Goal: Transaction & Acquisition: Obtain resource

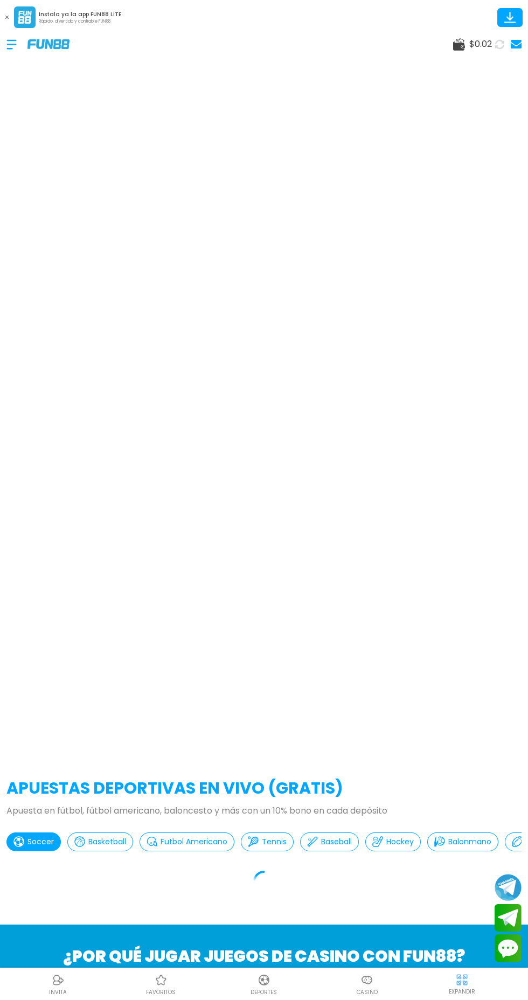
click at [6, 13] on button at bounding box center [7, 17] width 14 height 14
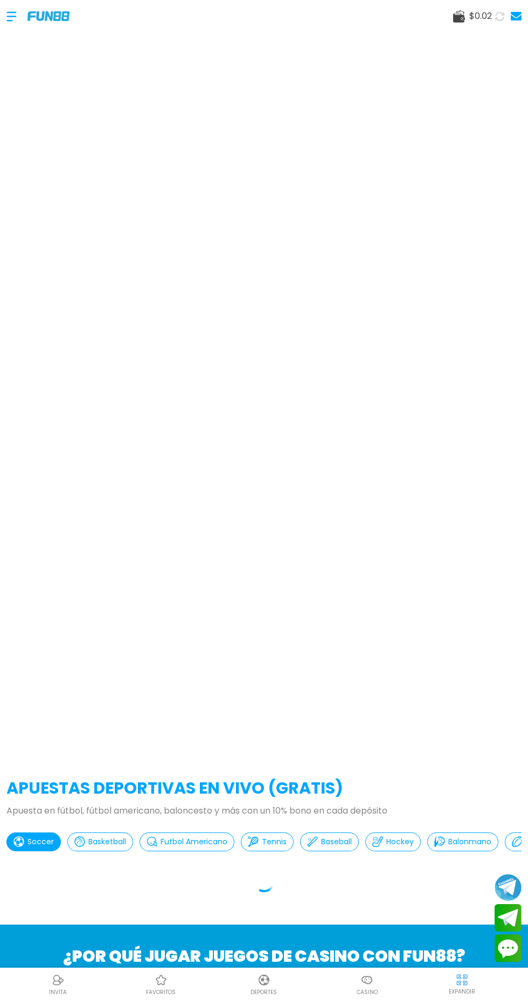
click at [7, 27] on div at bounding box center [16, 17] width 21 height 32
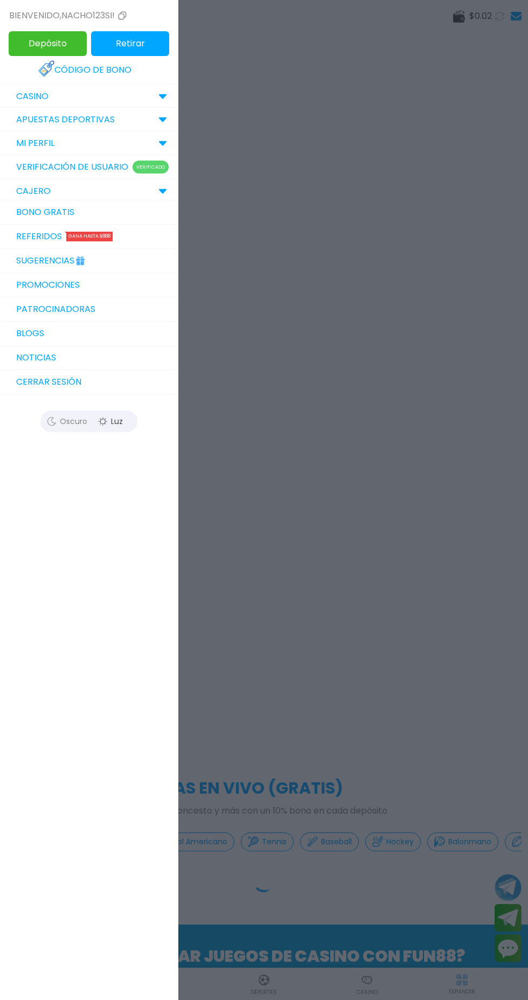
click at [17, 224] on link "Bono Gratis" at bounding box center [89, 212] width 178 height 24
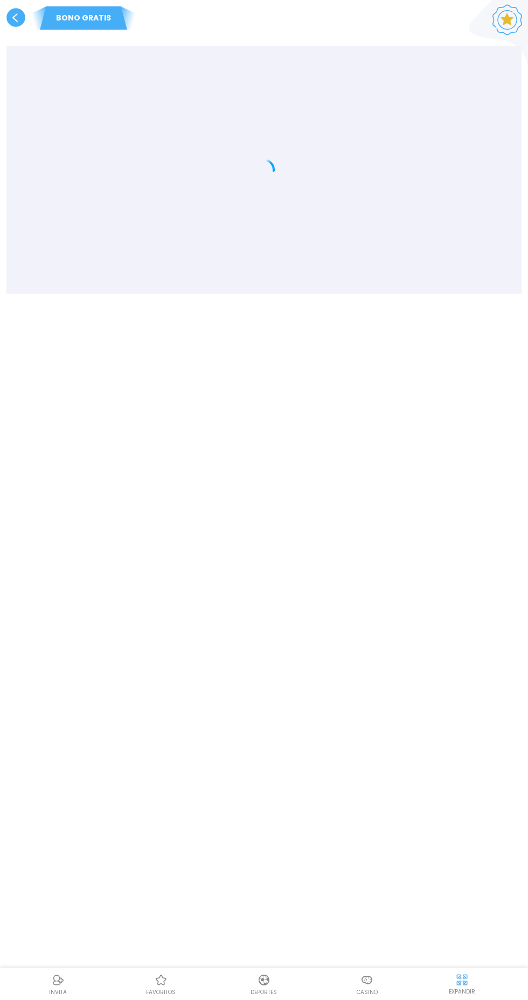
click at [171, 165] on div at bounding box center [264, 170] width 502 height 216
click at [50, 26] on span at bounding box center [84, 18] width 88 height 24
click at [15, 18] on use at bounding box center [15, 17] width 19 height 19
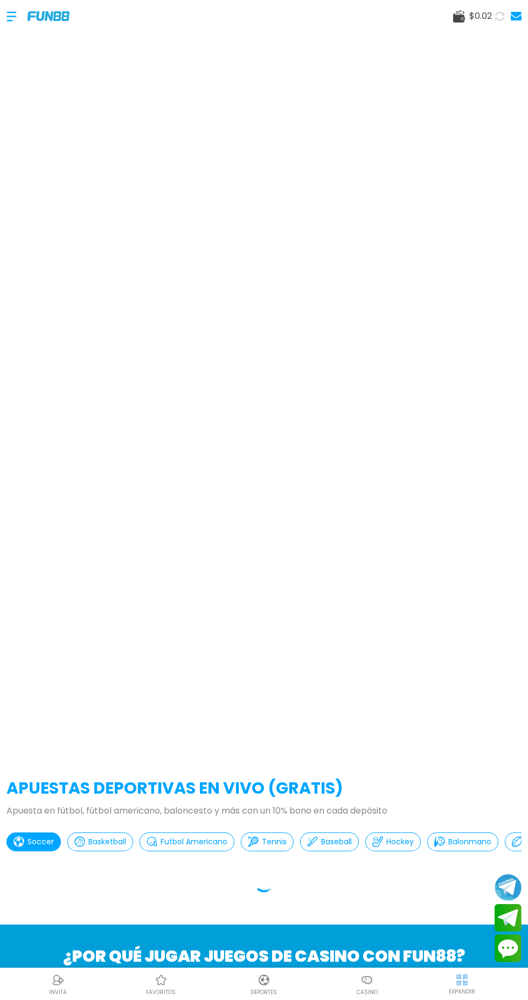
click at [499, 16] on icon at bounding box center [500, 16] width 13 height 13
click at [516, 15] on use at bounding box center [516, 16] width 11 height 9
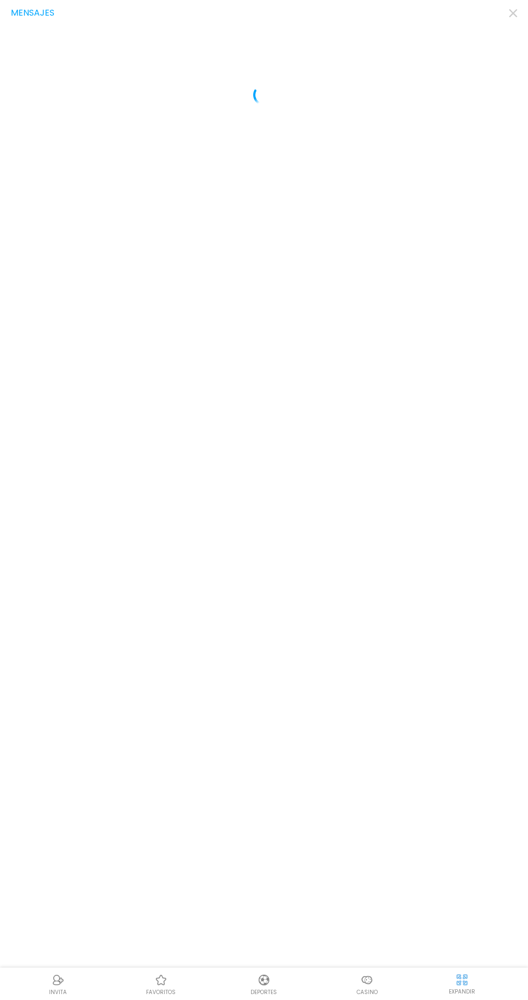
click at [6, 4] on div "Mensajes" at bounding box center [264, 500] width 528 height 1000
click at [383, 989] on div "Casino" at bounding box center [367, 984] width 103 height 24
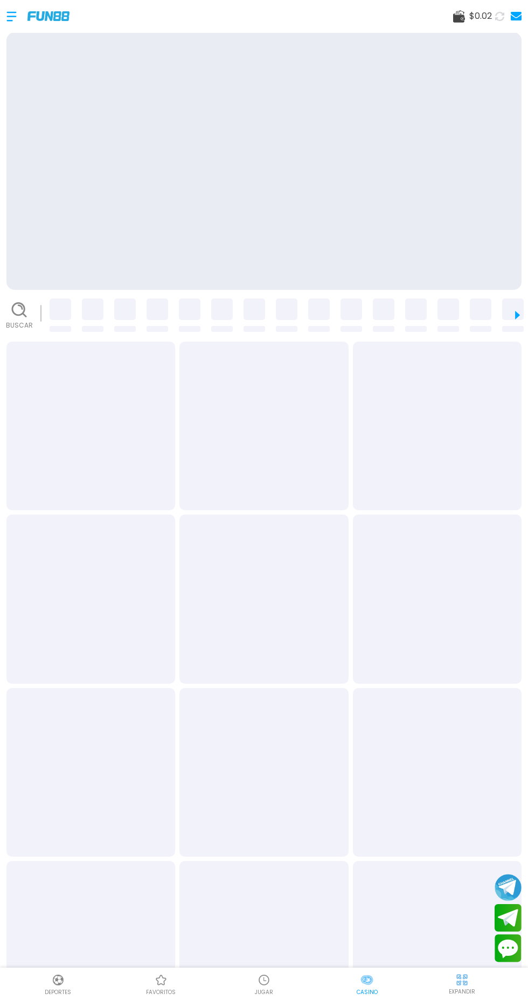
click at [11, 19] on div at bounding box center [16, 17] width 21 height 32
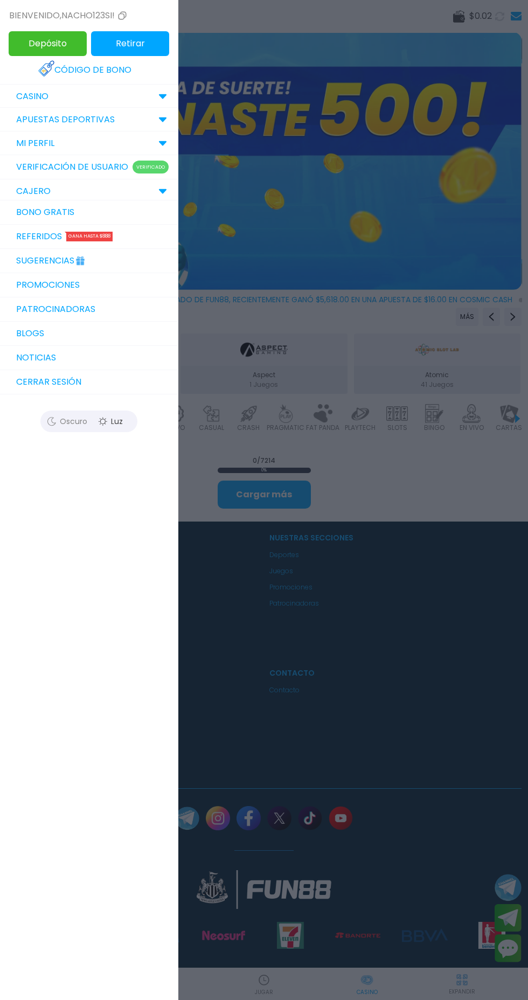
scroll to position [0, 27]
click at [360, 843] on div at bounding box center [264, 500] width 528 height 1000
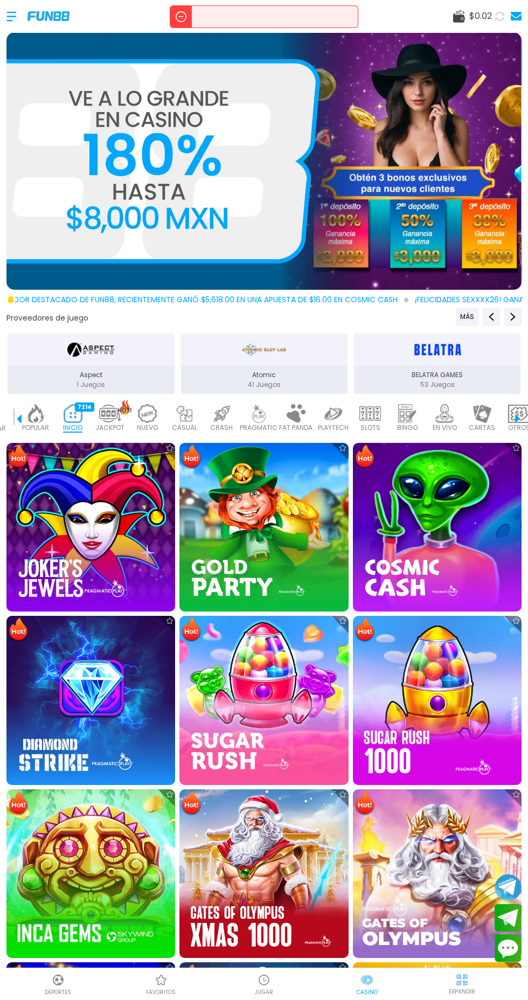
click at [214, 4] on div "$ 0.02" at bounding box center [264, 16] width 528 height 32
